Goal: Transaction & Acquisition: Purchase product/service

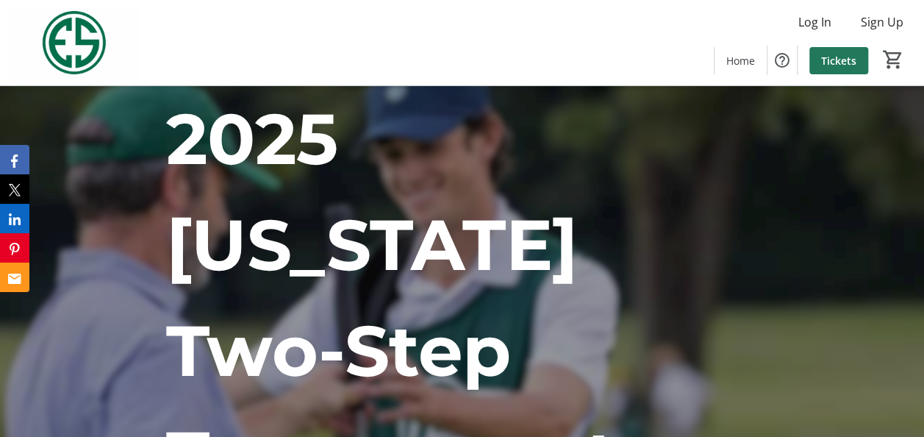
click at [838, 60] on span "Tickets" at bounding box center [838, 60] width 35 height 15
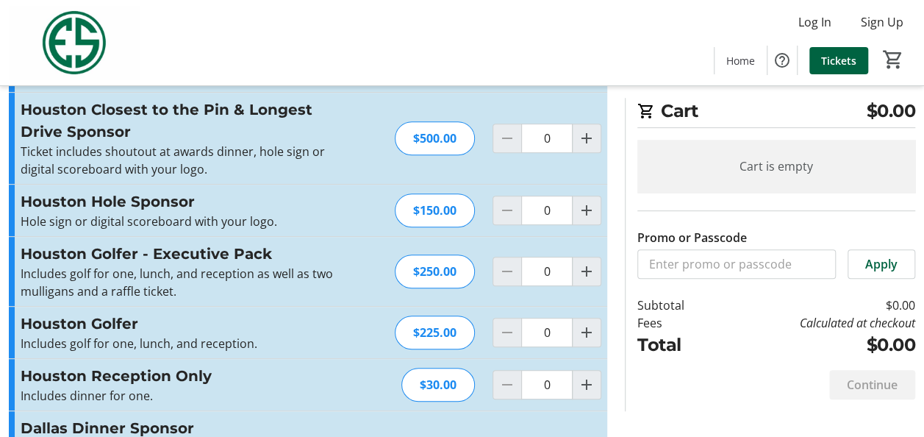
scroll to position [294, 0]
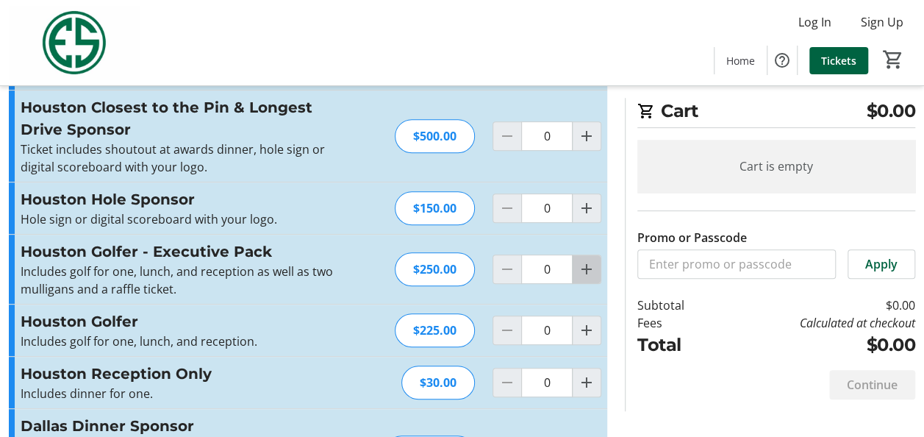
click at [588, 269] on mat-icon "Increment by one" at bounding box center [587, 269] width 18 height 18
click at [587, 269] on mat-icon "Increment by one" at bounding box center [587, 269] width 18 height 18
type input "3"
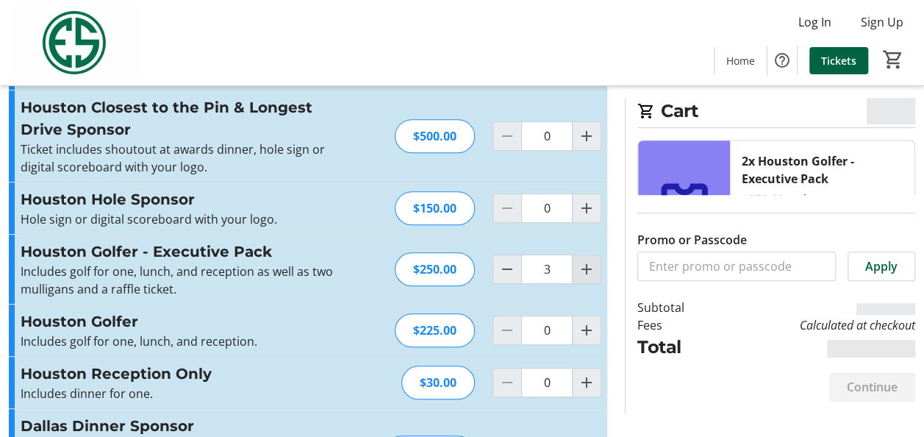
type input "3"
click at [587, 269] on mat-icon "Increment by one" at bounding box center [587, 269] width 18 height 18
type input "4"
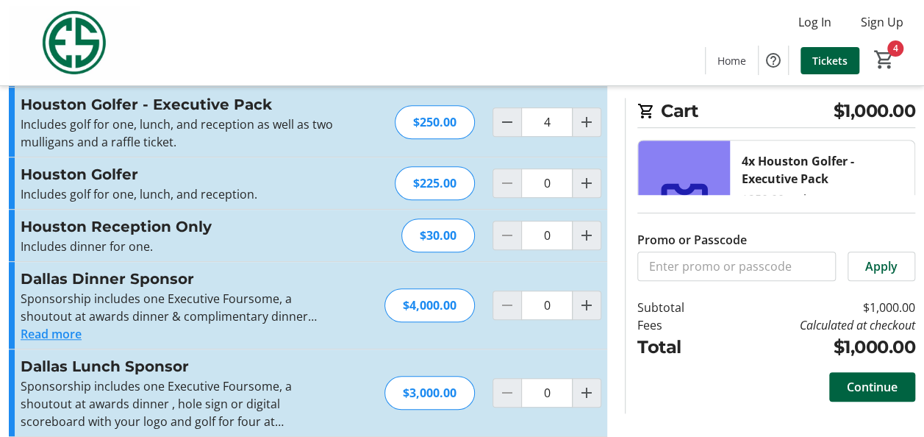
scroll to position [368, 0]
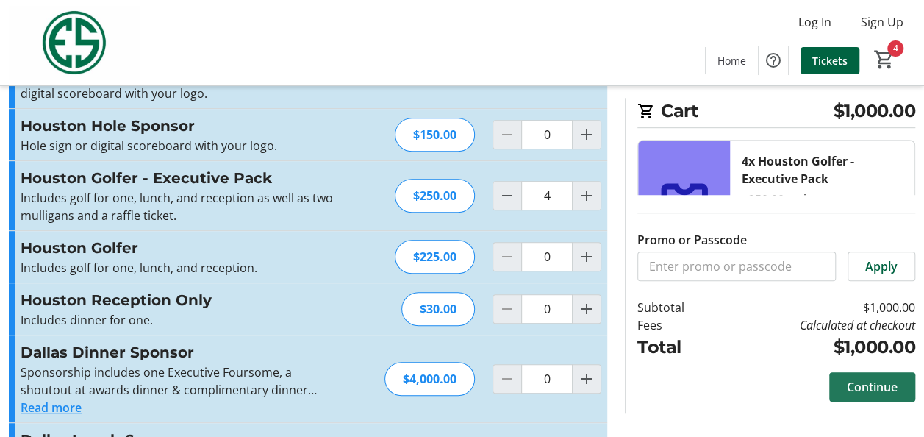
click at [858, 387] on span "Continue" at bounding box center [872, 387] width 51 height 18
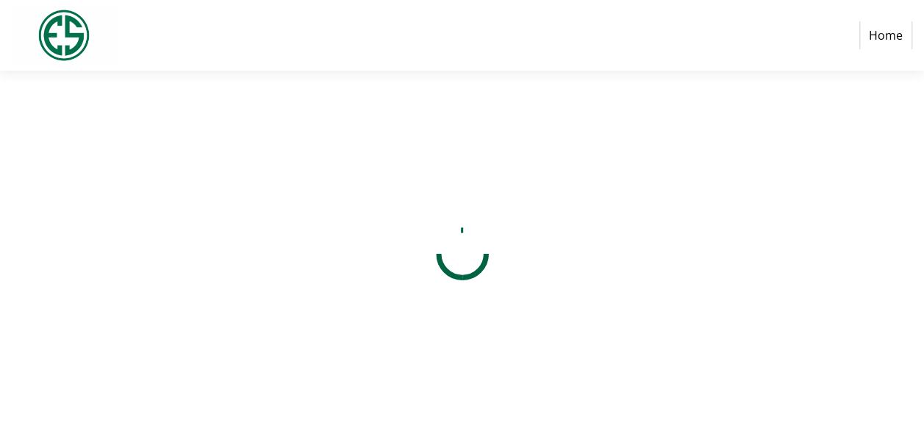
select select "US"
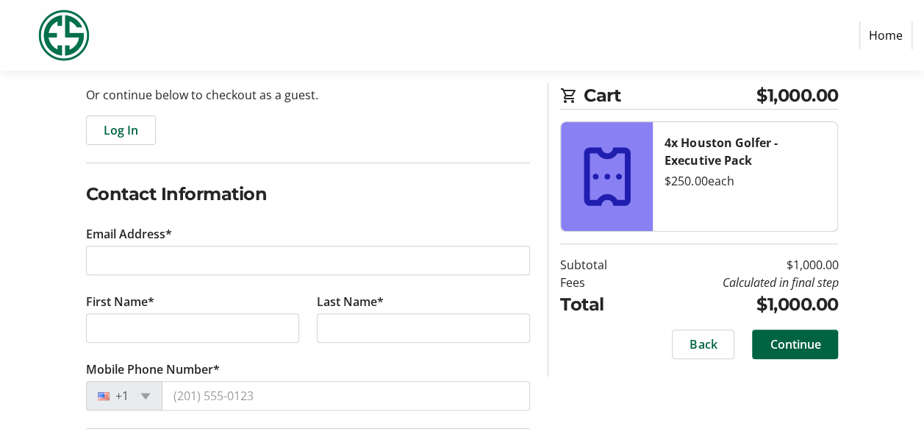
scroll to position [147, 0]
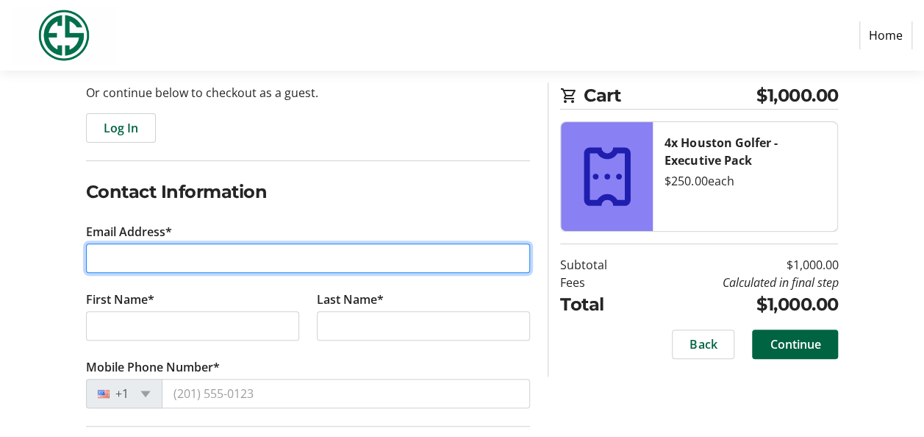
click at [132, 261] on input "Email Address*" at bounding box center [308, 257] width 445 height 29
type input "[PERSON_NAME][EMAIL_ADDRESS][DOMAIN_NAME]"
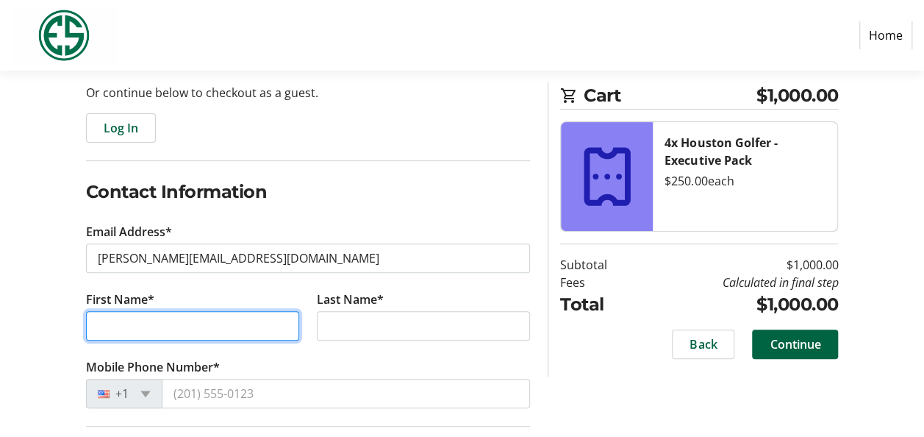
type input "[PERSON_NAME]"
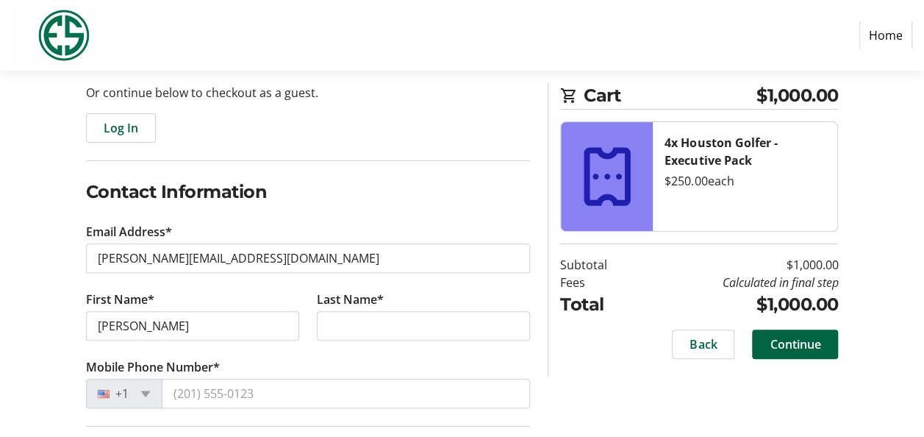
type input "[PERSON_NAME]"
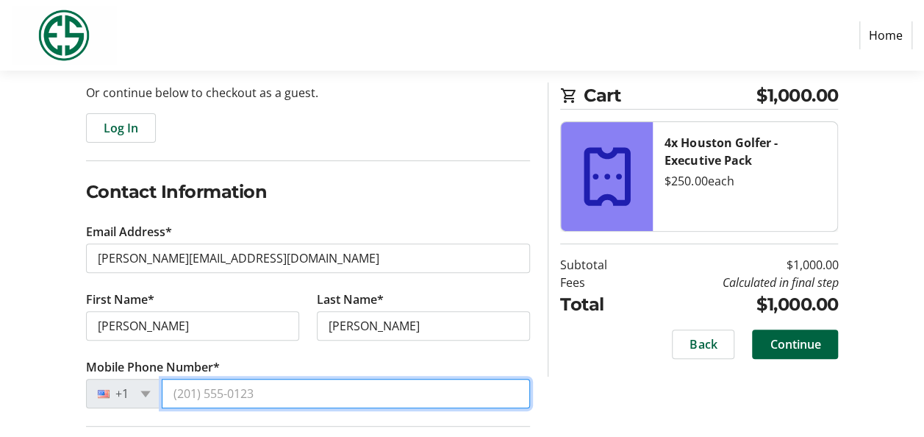
type input "[PHONE_NUMBER]"
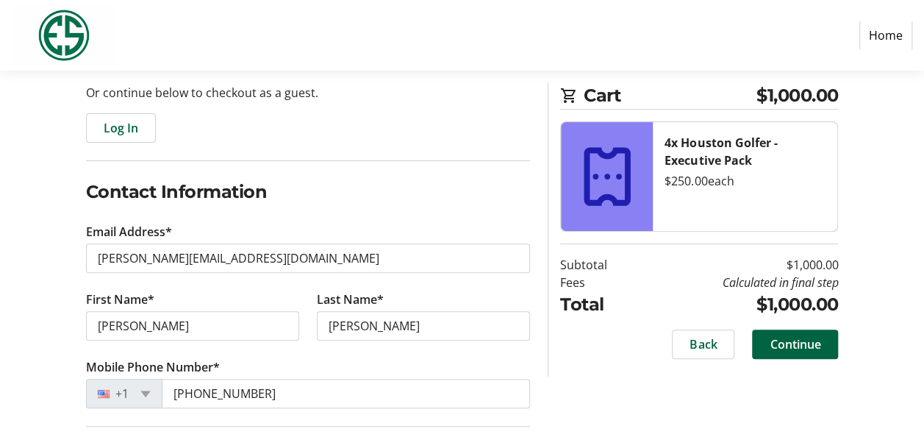
type input "450"
type input "[PERSON_NAME] Way"
type input "San Antonio"
type input "78260"
select select "[GEOGRAPHIC_DATA]"
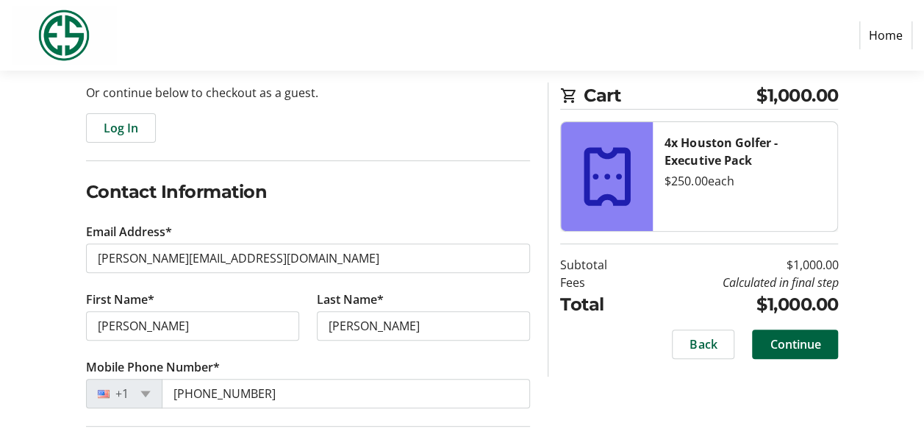
click at [410, 354] on tr-form-field "Last Name* [PERSON_NAME]" at bounding box center [423, 324] width 231 height 68
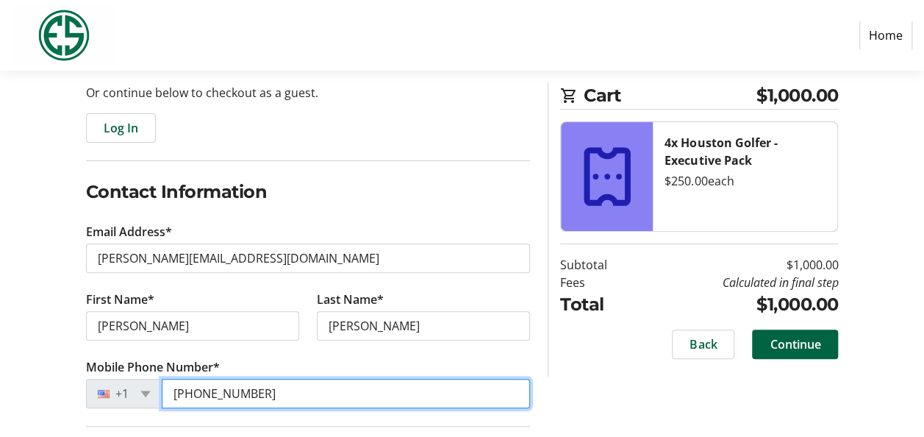
drag, startPoint x: 280, startPoint y: 391, endPoint x: 179, endPoint y: 376, distance: 102.5
click at [179, 376] on tr-form-field "Mobile Phone Number* [PHONE_NUMBER]" at bounding box center [308, 392] width 445 height 68
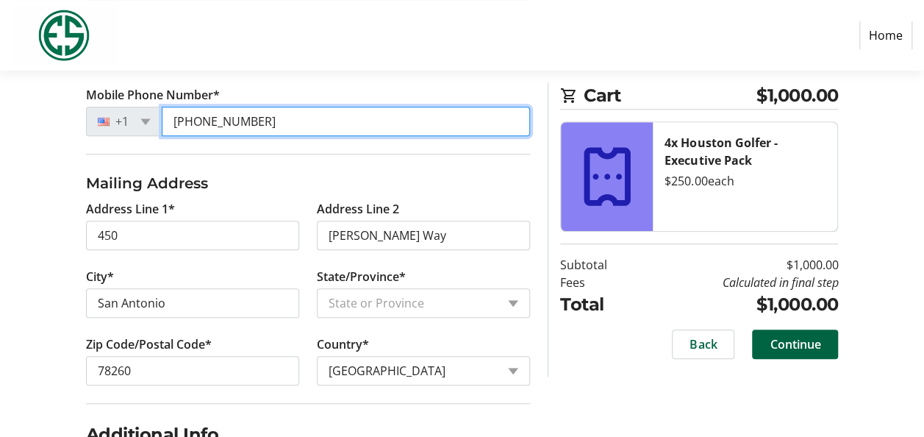
scroll to position [376, 0]
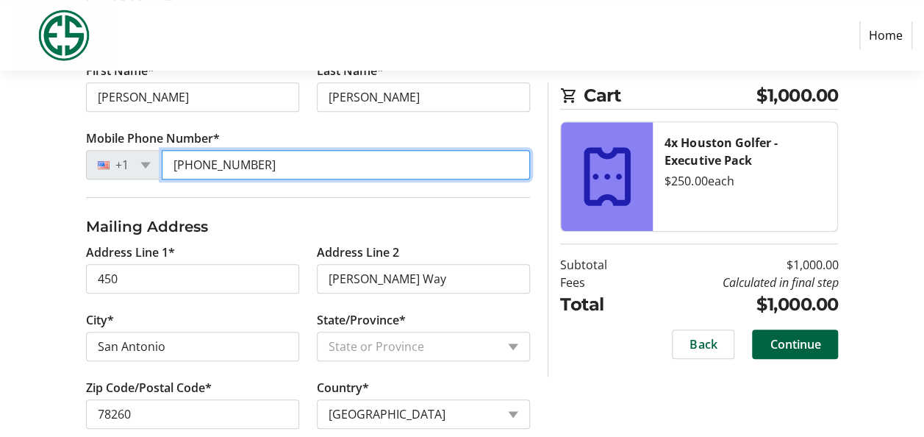
type input "[PHONE_NUMBER]"
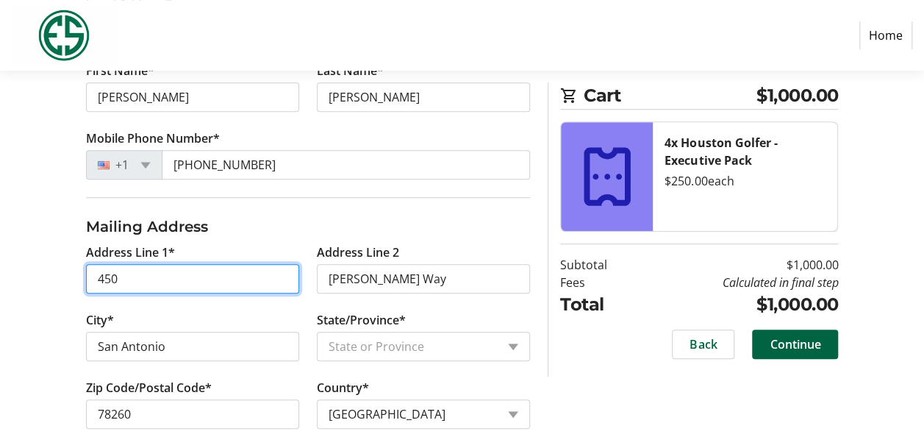
drag, startPoint x: 123, startPoint y: 275, endPoint x: 88, endPoint y: 265, distance: 36.6
click at [88, 265] on input "450" at bounding box center [192, 278] width 213 height 29
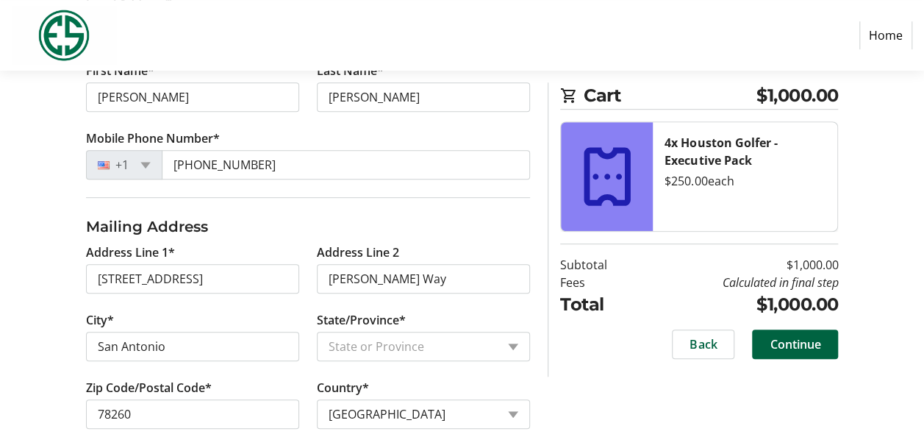
type input "[STREET_ADDRESS]"
type input "[GEOGRAPHIC_DATA]"
type input "77084"
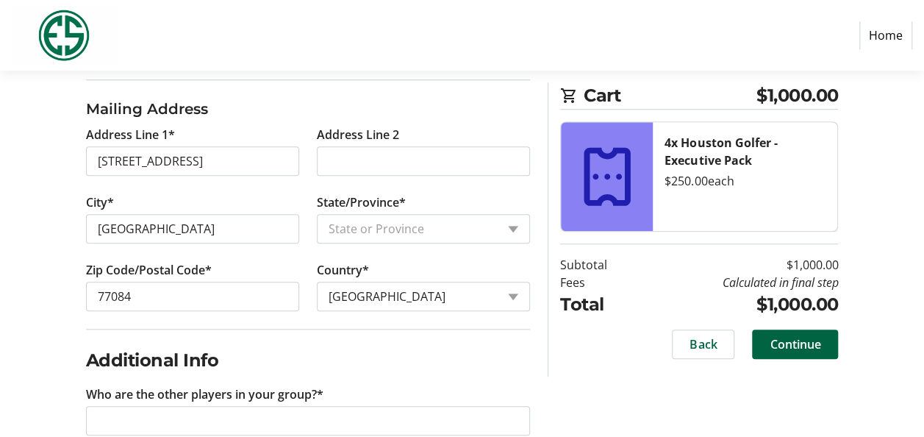
scroll to position [523, 0]
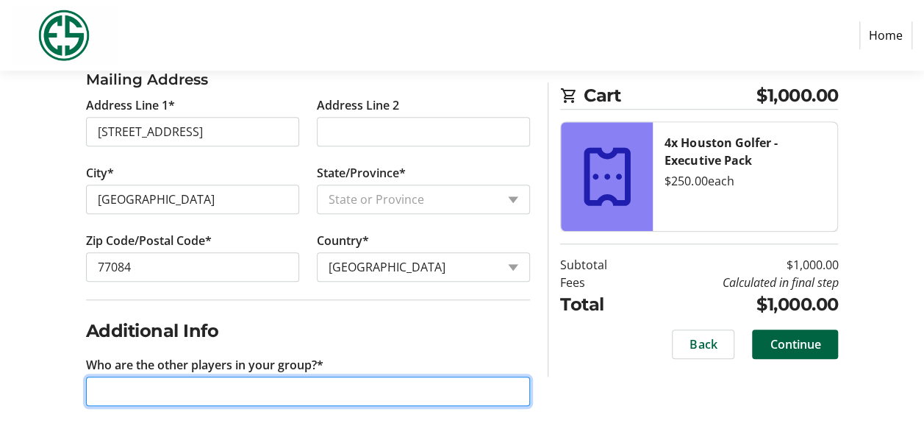
click at [99, 388] on input "Who are the other players in your group?*" at bounding box center [308, 390] width 445 height 29
type input "[PERSON_NAME], [PERSON_NAME], [PERSON_NAME]"
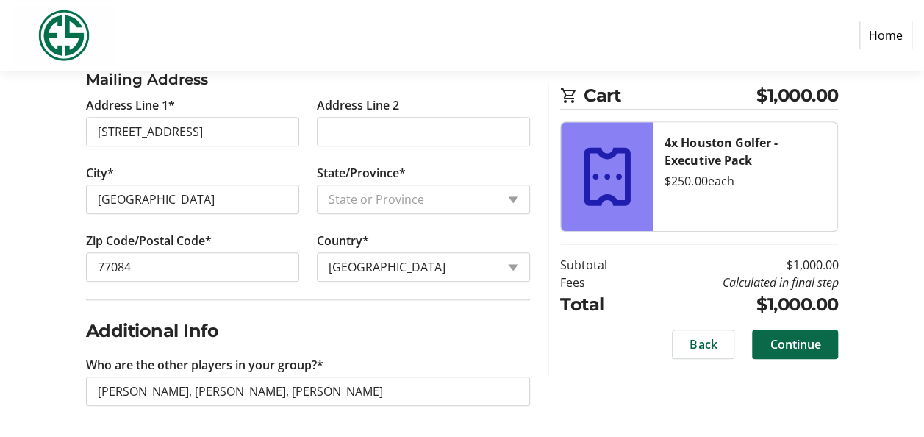
click at [808, 342] on span "Continue" at bounding box center [795, 344] width 51 height 18
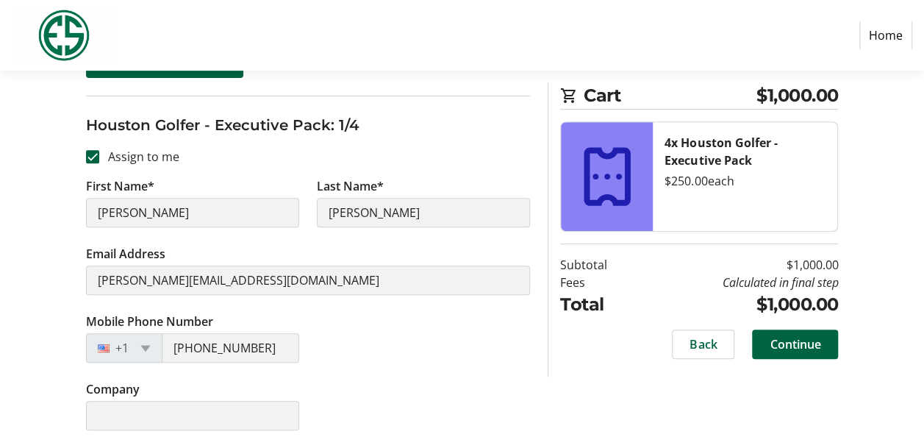
scroll to position [204, 0]
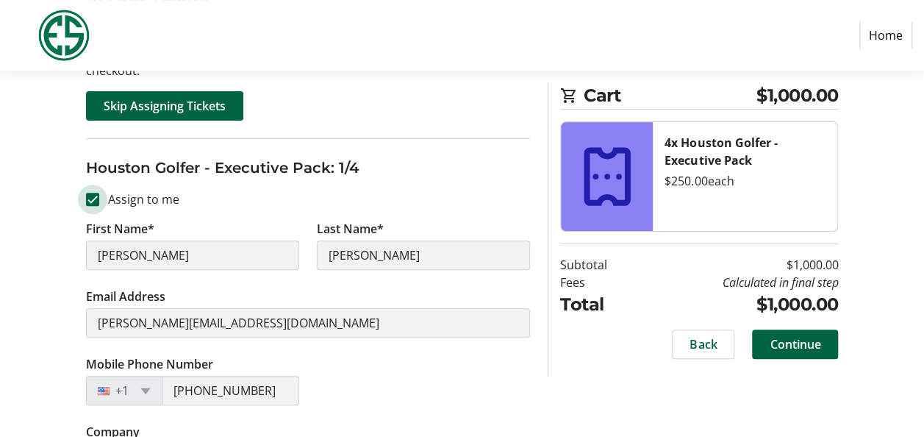
click at [95, 197] on input "Assign to me" at bounding box center [92, 199] width 13 height 13
checkbox input "false"
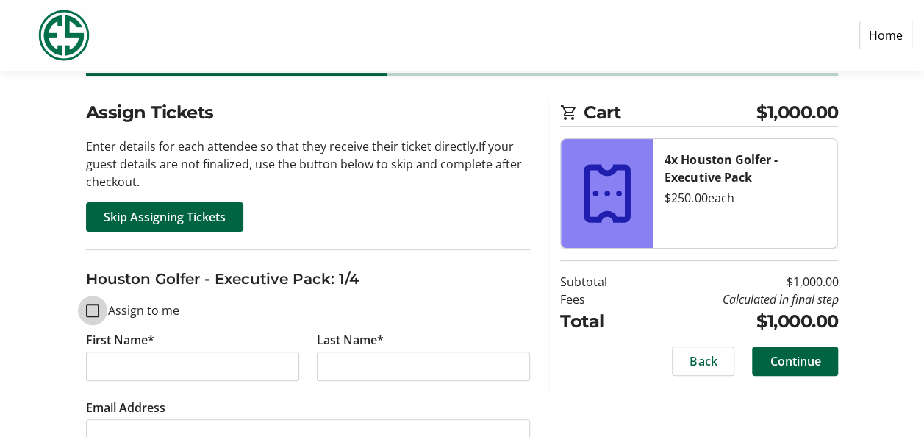
scroll to position [74, 0]
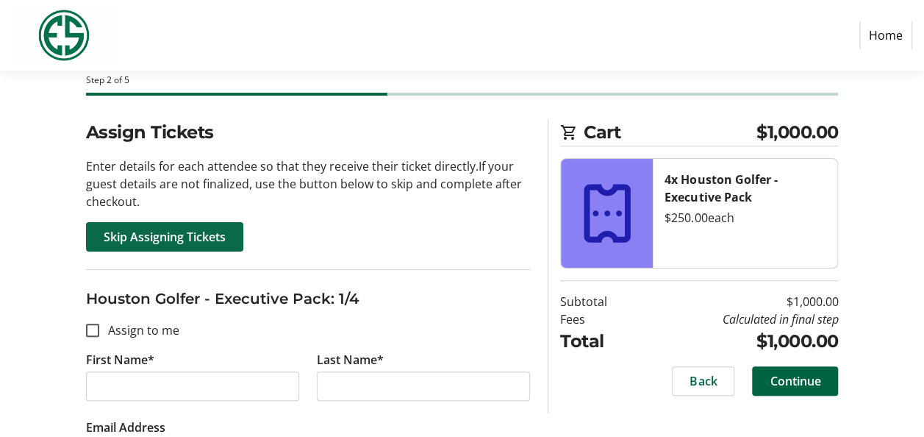
click at [192, 237] on span "Skip Assigning Tickets" at bounding box center [165, 237] width 122 height 18
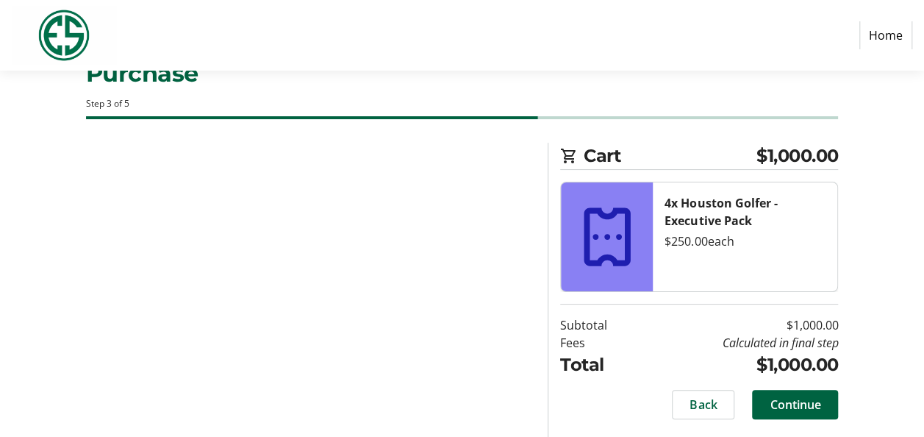
scroll to position [49, 0]
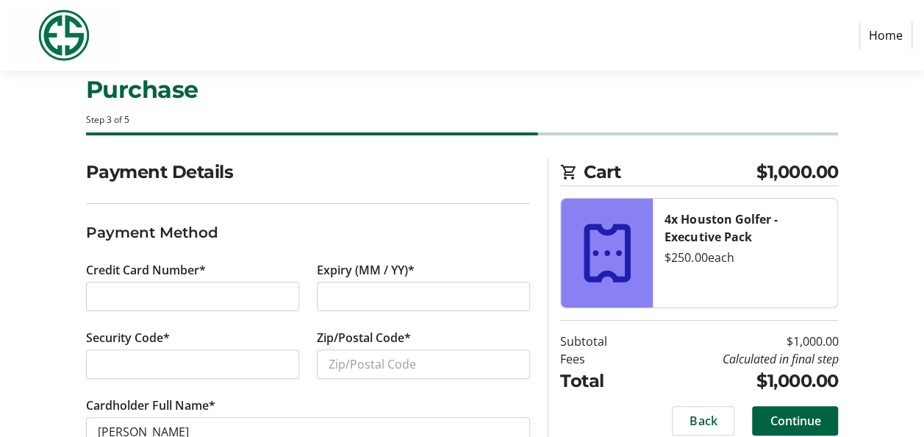
scroll to position [76, 0]
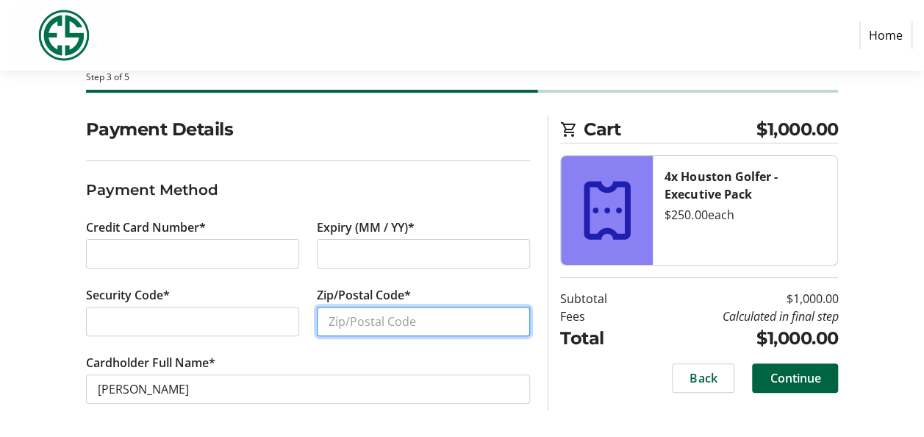
click at [344, 321] on input "Zip/Postal Code*" at bounding box center [423, 321] width 213 height 29
type input "77084"
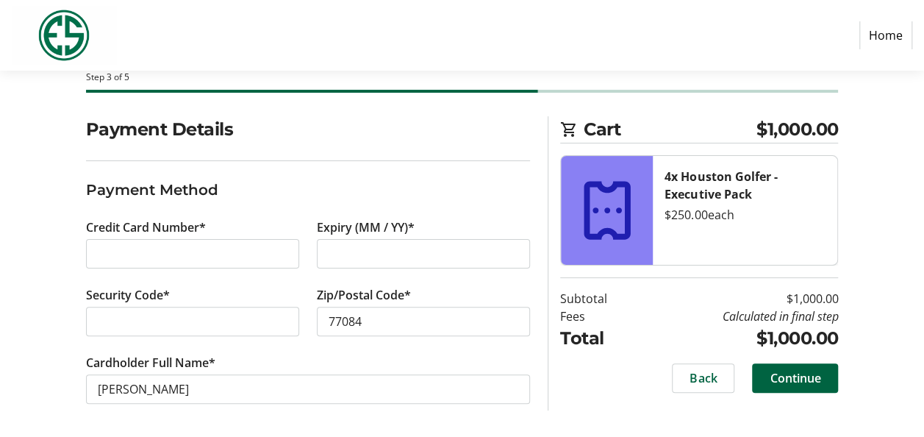
click at [425, 354] on tr-form-field "Cardholder Full Name* [PERSON_NAME]" at bounding box center [308, 388] width 445 height 68
click at [785, 378] on span "Continue" at bounding box center [795, 378] width 51 height 18
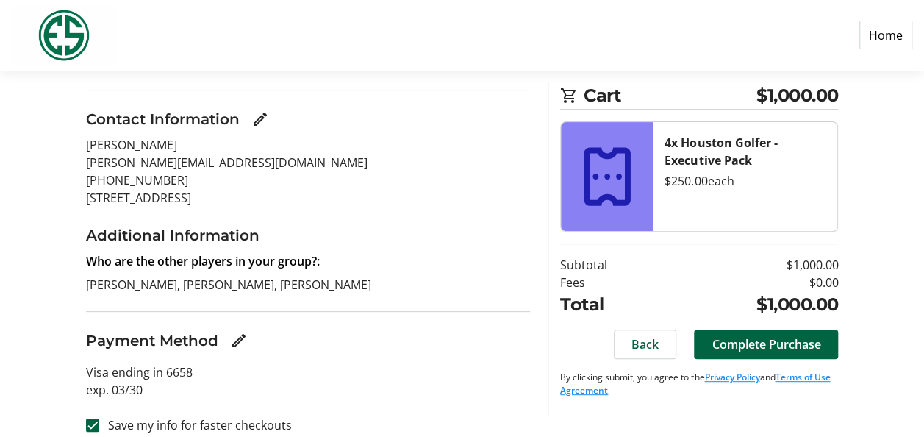
scroll to position [161, 0]
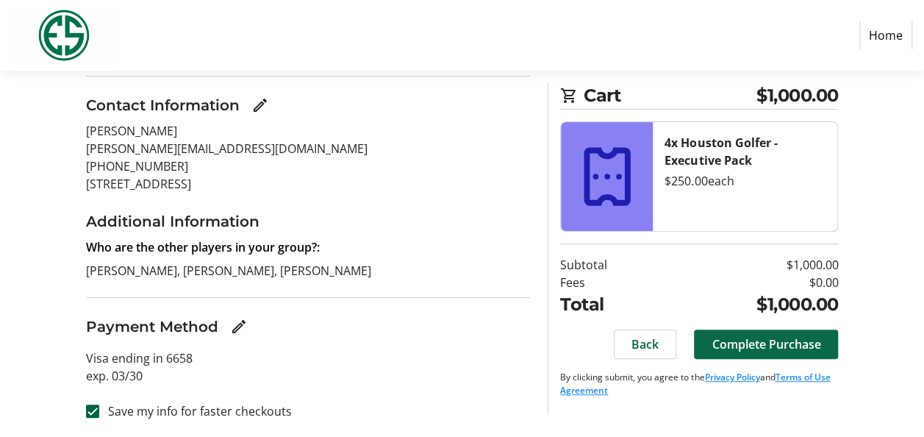
click at [751, 346] on span "Complete Purchase" at bounding box center [766, 344] width 109 height 18
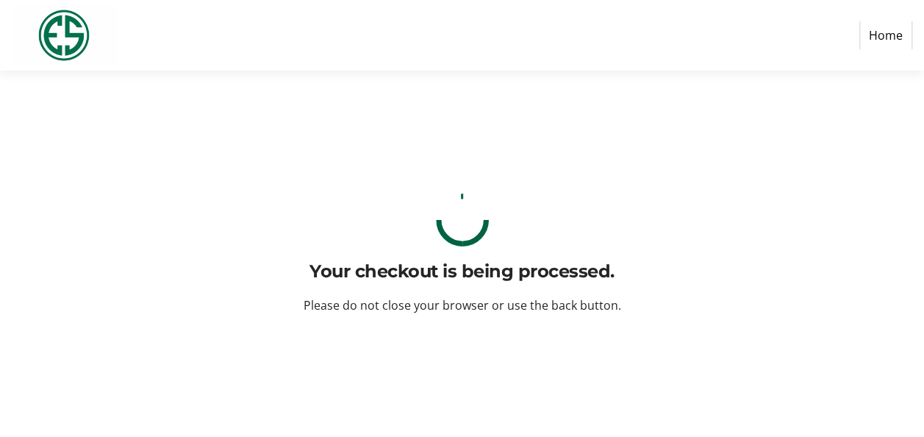
scroll to position [0, 0]
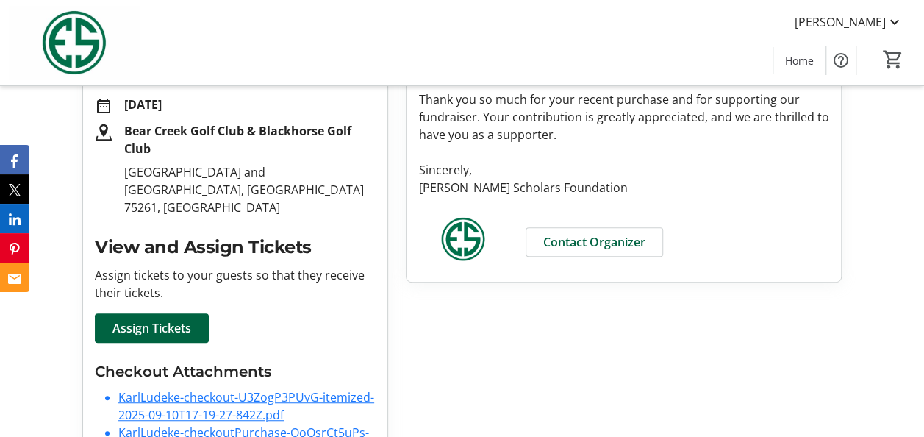
scroll to position [294, 0]
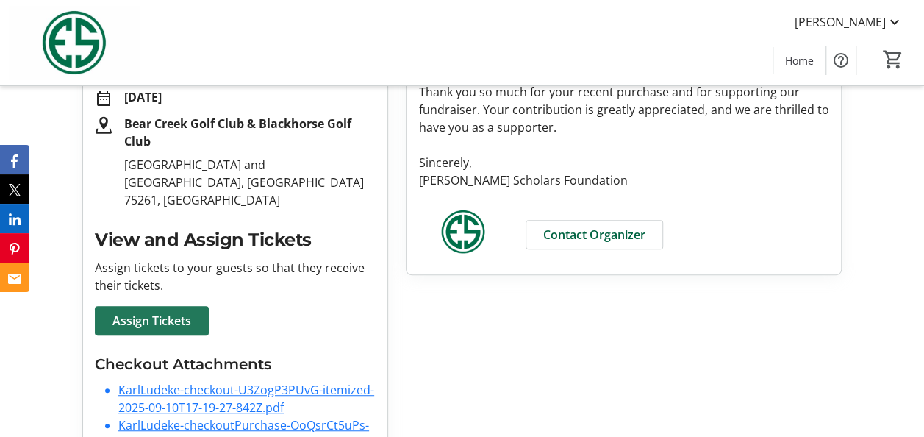
click at [155, 312] on span "Assign Tickets" at bounding box center [152, 321] width 79 height 18
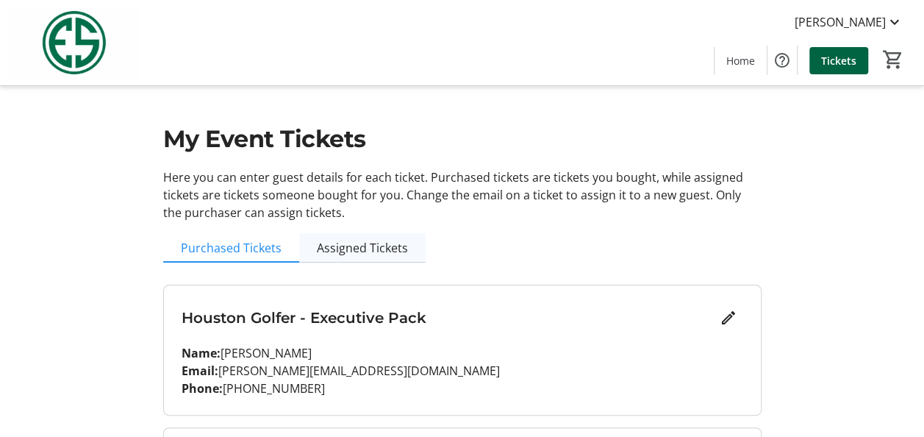
click at [375, 248] on span "Assigned Tickets" at bounding box center [362, 248] width 91 height 12
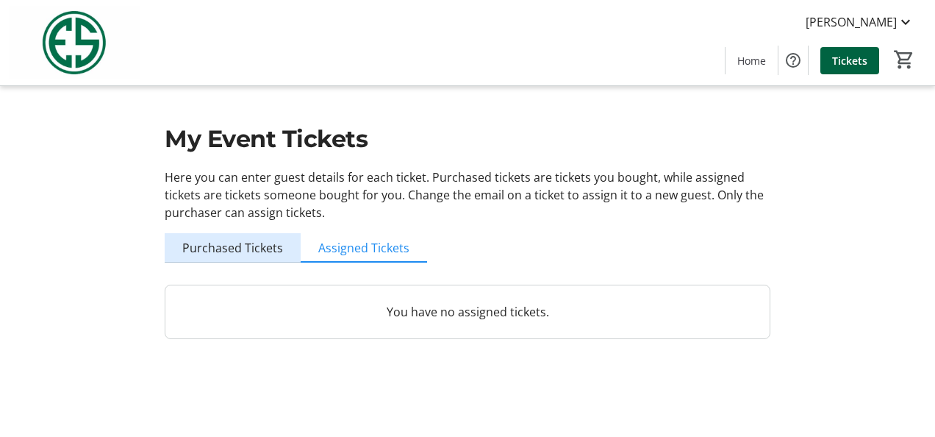
click at [254, 242] on span "Purchased Tickets" at bounding box center [232, 248] width 101 height 12
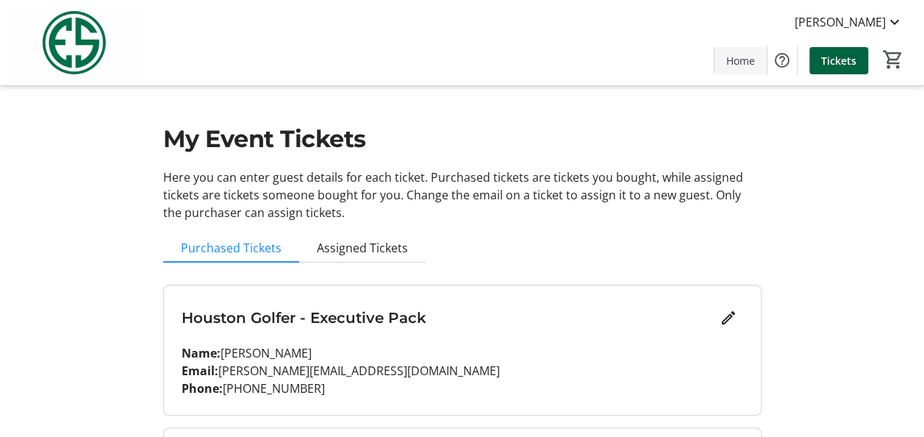
click at [738, 62] on span "Home" at bounding box center [741, 60] width 29 height 15
